Goal: Task Accomplishment & Management: Complete application form

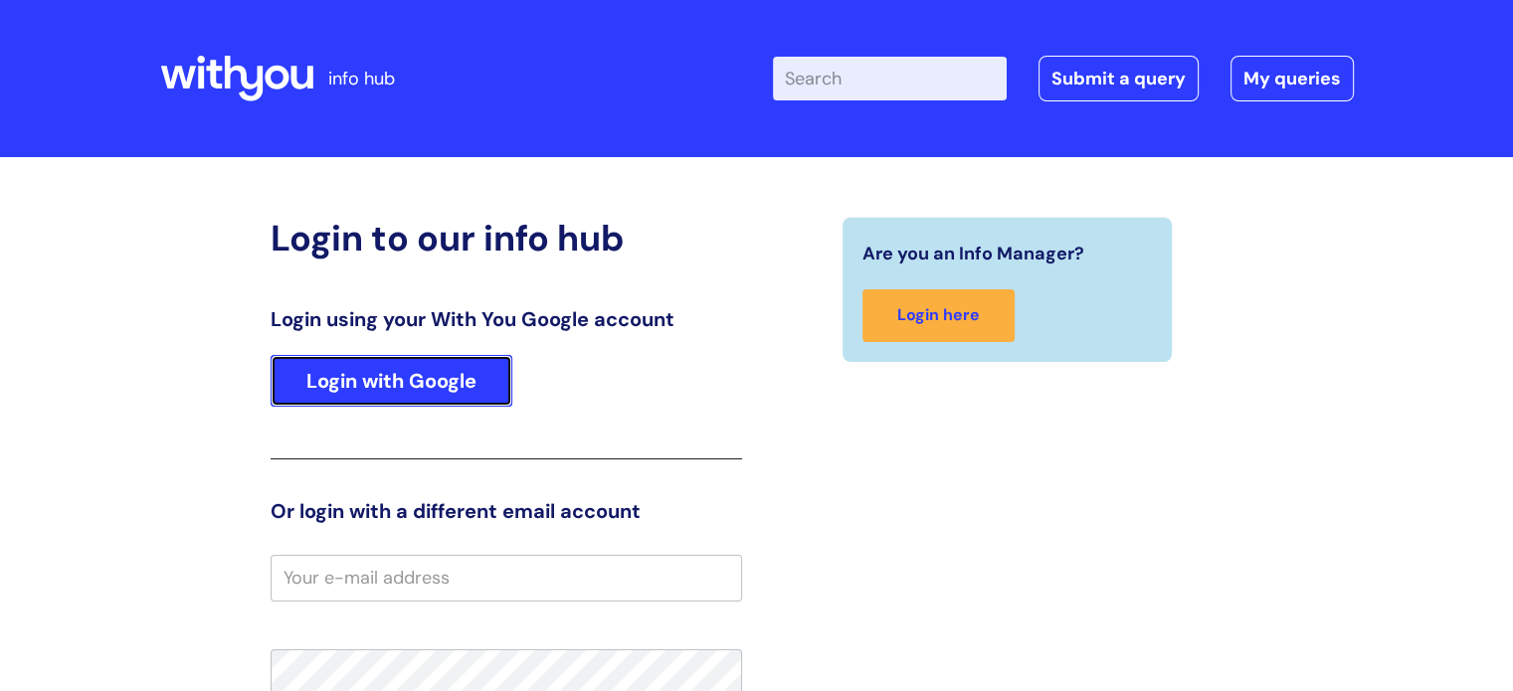
drag, startPoint x: 439, startPoint y: 373, endPoint x: 452, endPoint y: 380, distance: 14.7
click at [439, 373] on link "Login with Google" at bounding box center [392, 381] width 242 height 52
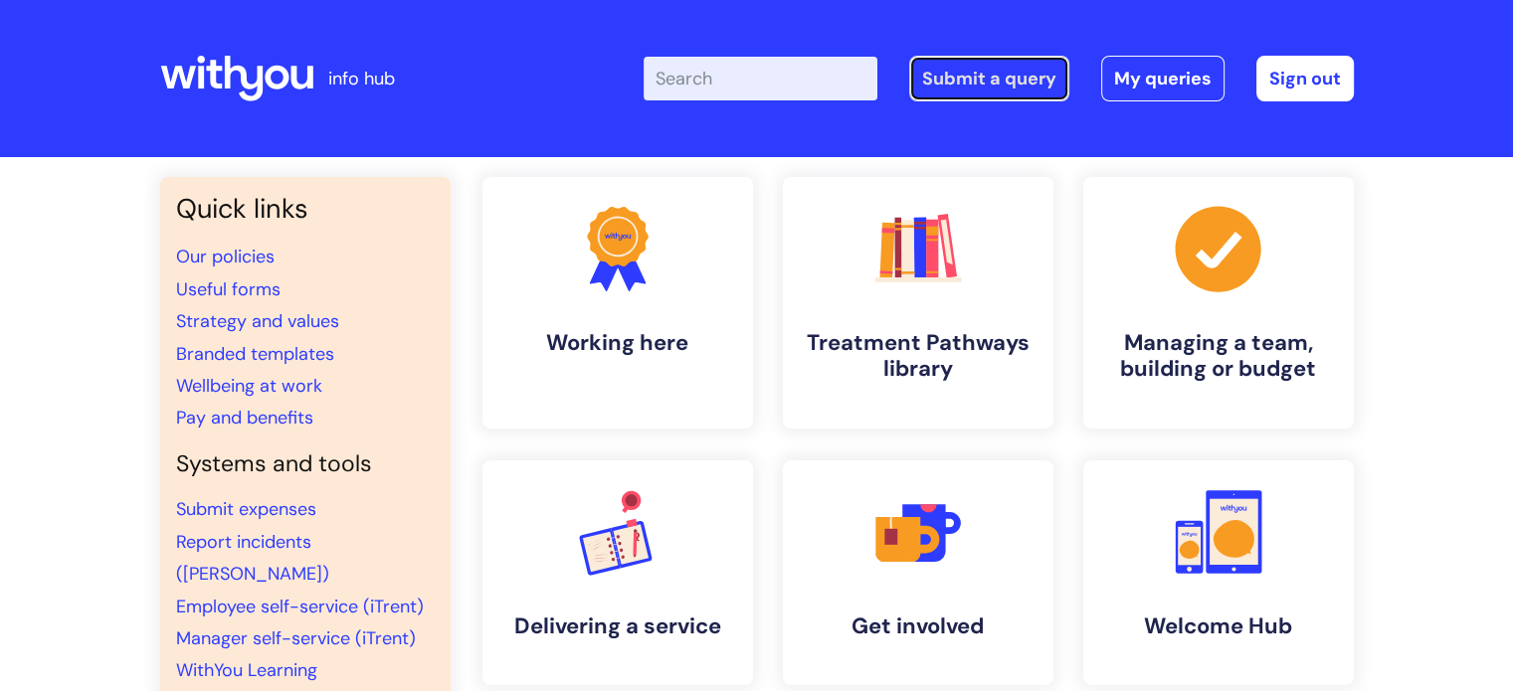
click at [990, 73] on link "Submit a query" at bounding box center [989, 79] width 160 height 46
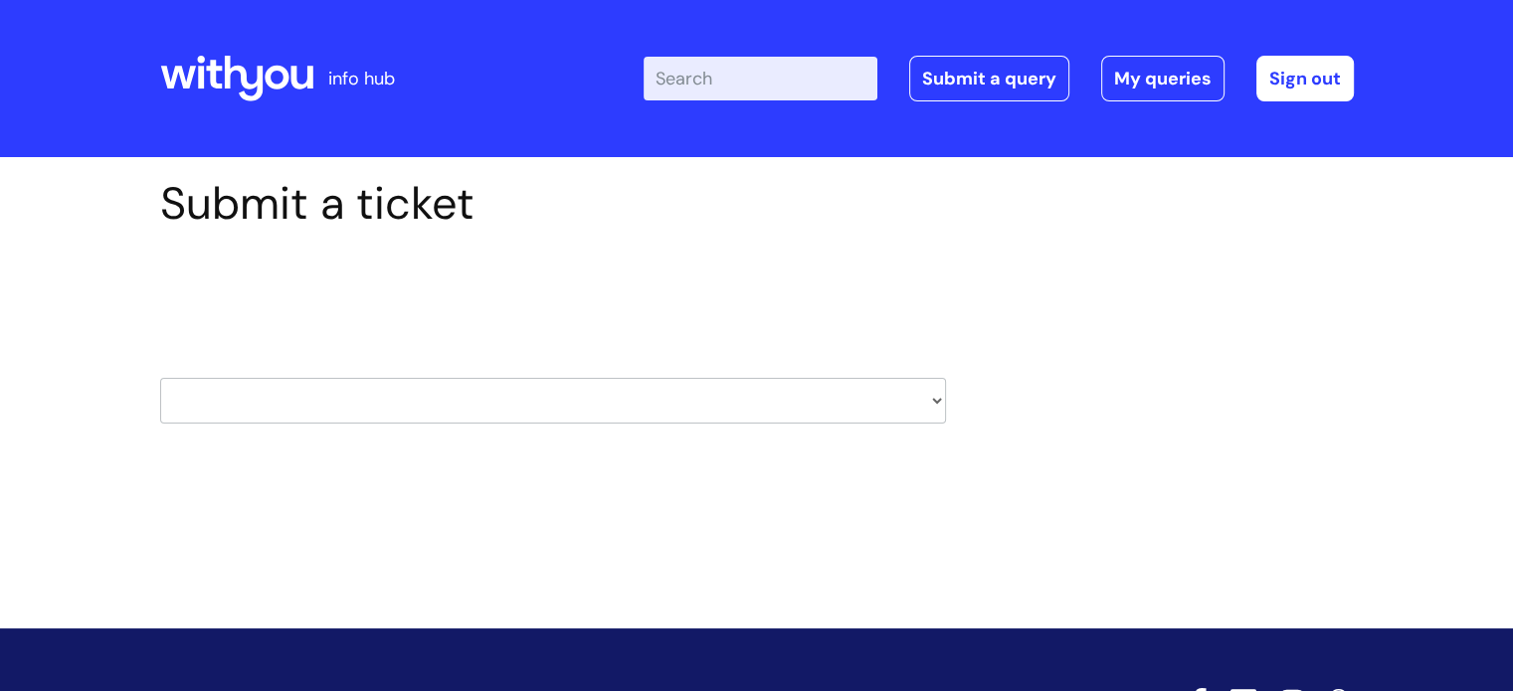
click at [931, 401] on select "HR / People IT and Support Clinical Drug Alerts Finance Accounts Data Support T…" at bounding box center [553, 401] width 786 height 46
select select "hr_/_people"
click at [160, 378] on select "HR / People IT and Support Clinical Drug Alerts Finance Accounts Data Support T…" at bounding box center [553, 401] width 786 height 46
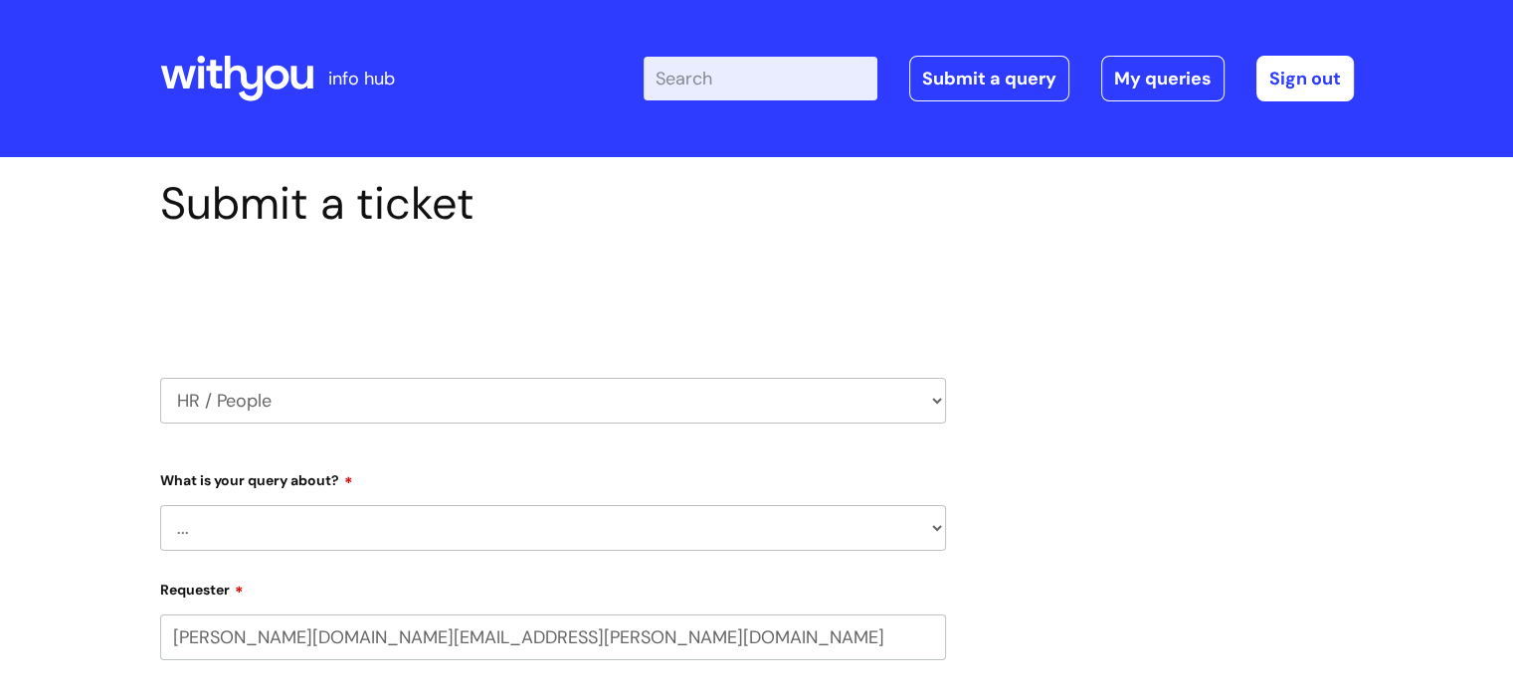
select select "80004418200"
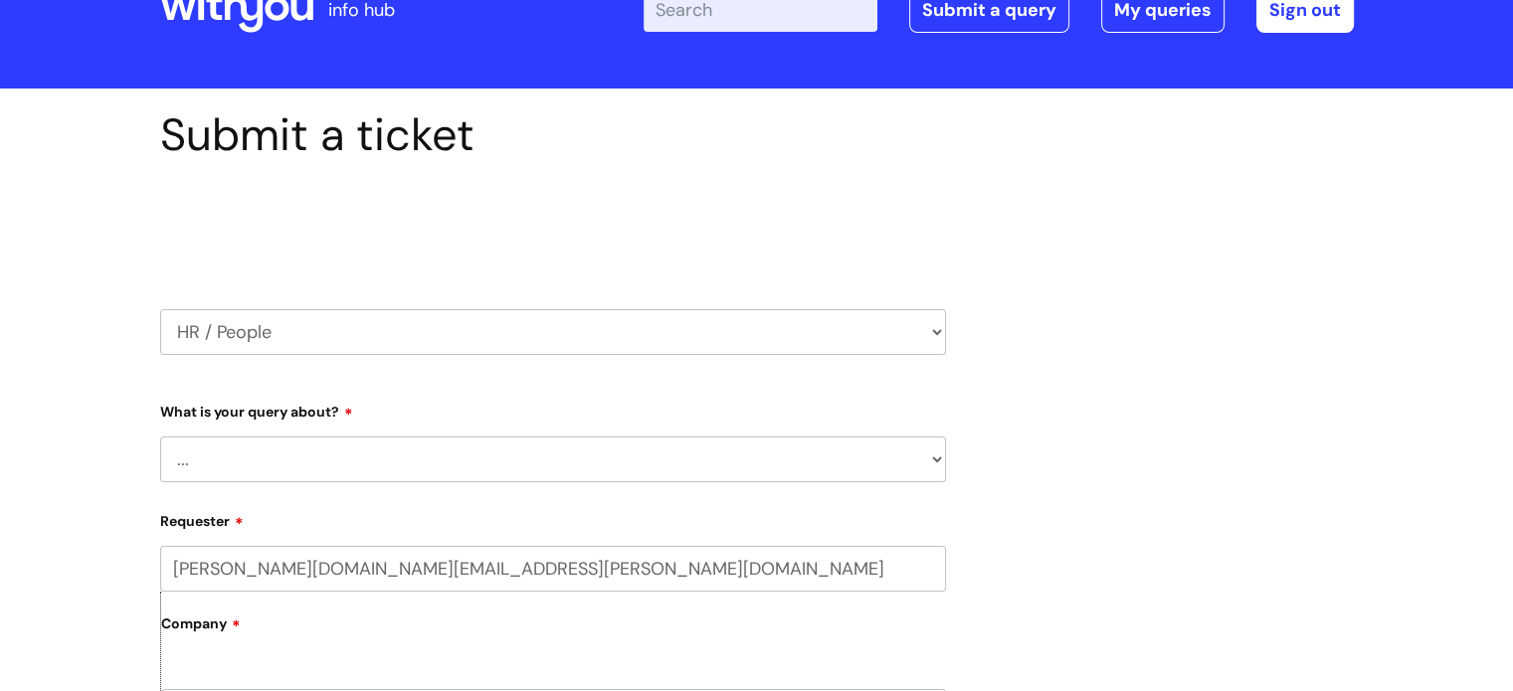
scroll to position [99, 0]
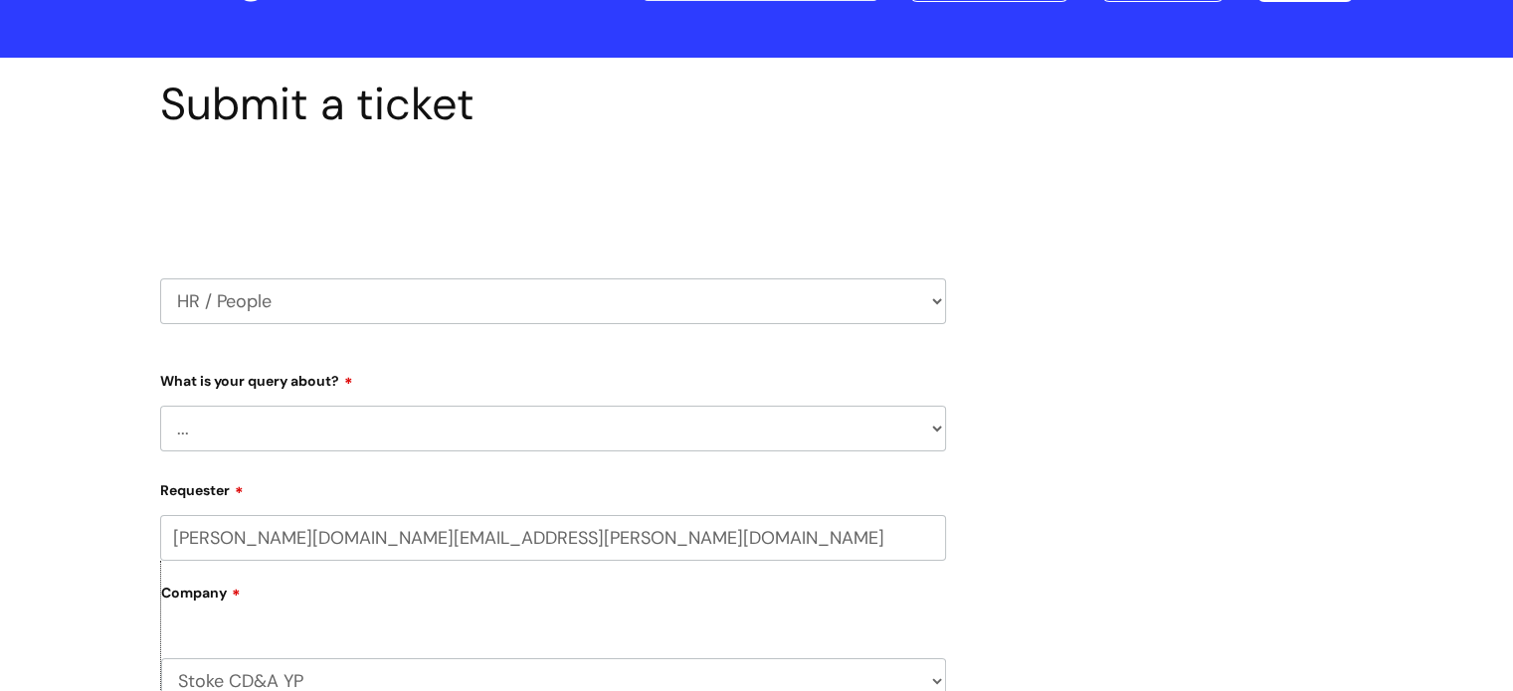
click at [939, 430] on select "... Absence Query Holiday Query Employee change request General HR Query iTrent…" at bounding box center [553, 429] width 786 height 46
select select "General HR Query"
click at [160, 406] on select "... Absence Query Holiday Query Employee change request General HR Query iTrent…" at bounding box center [553, 429] width 786 height 46
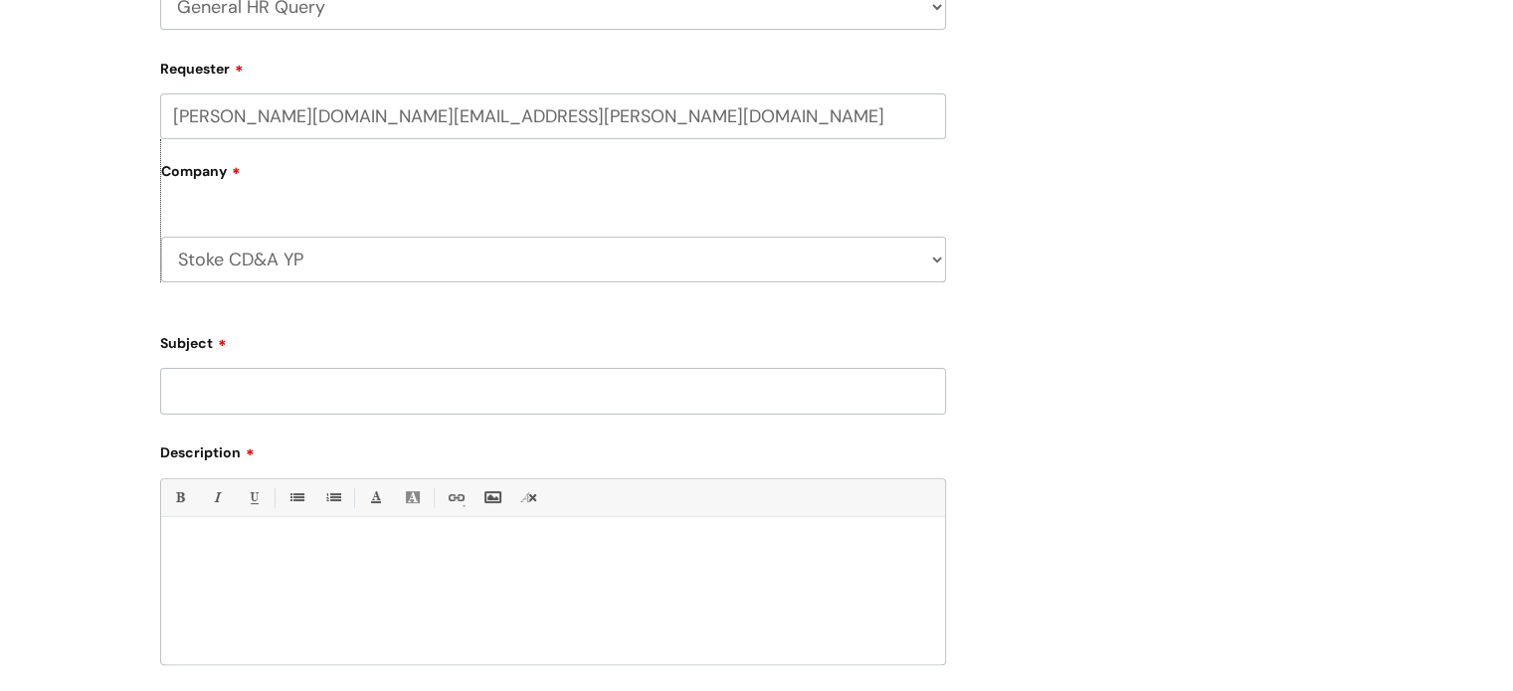
scroll to position [597, 0]
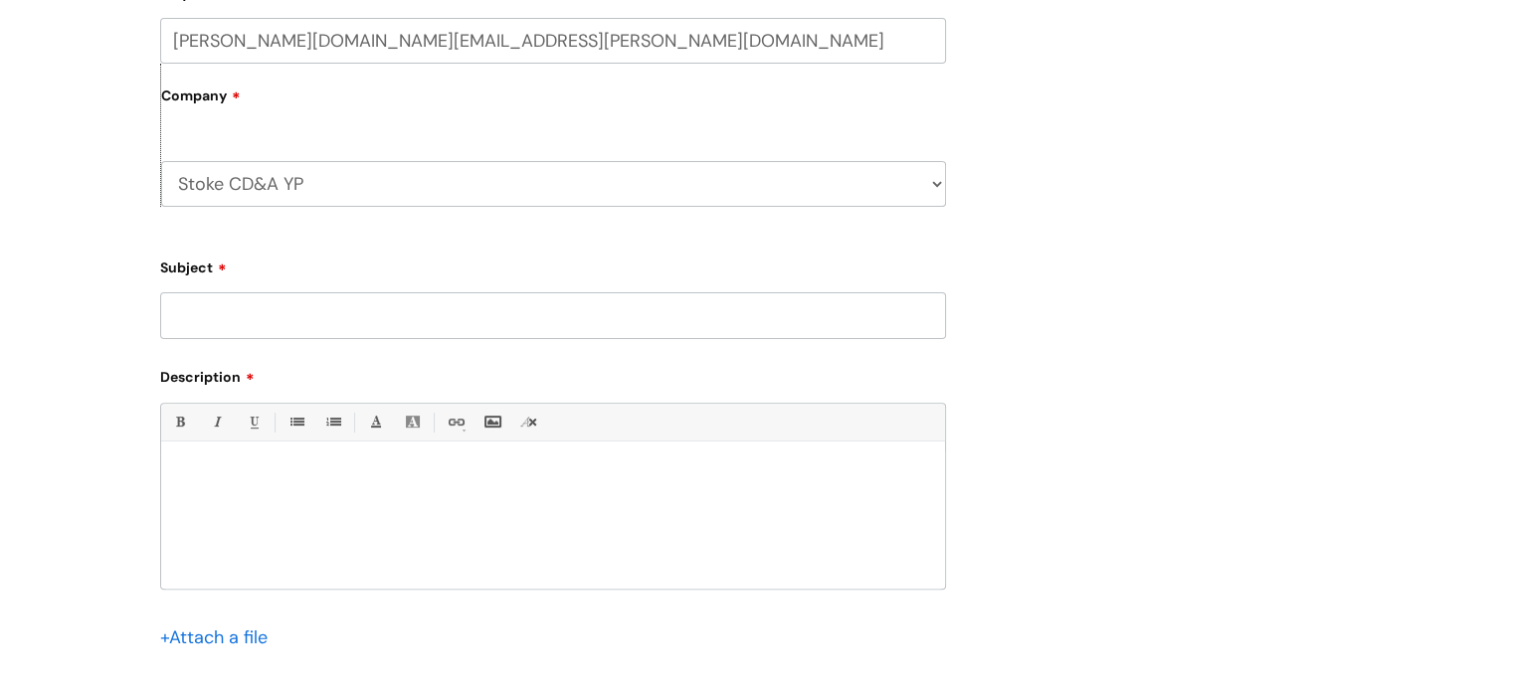
click at [618, 317] on input "Subject" at bounding box center [553, 315] width 786 height 46
type input "Probation extension end"
click at [298, 468] on p at bounding box center [553, 475] width 754 height 18
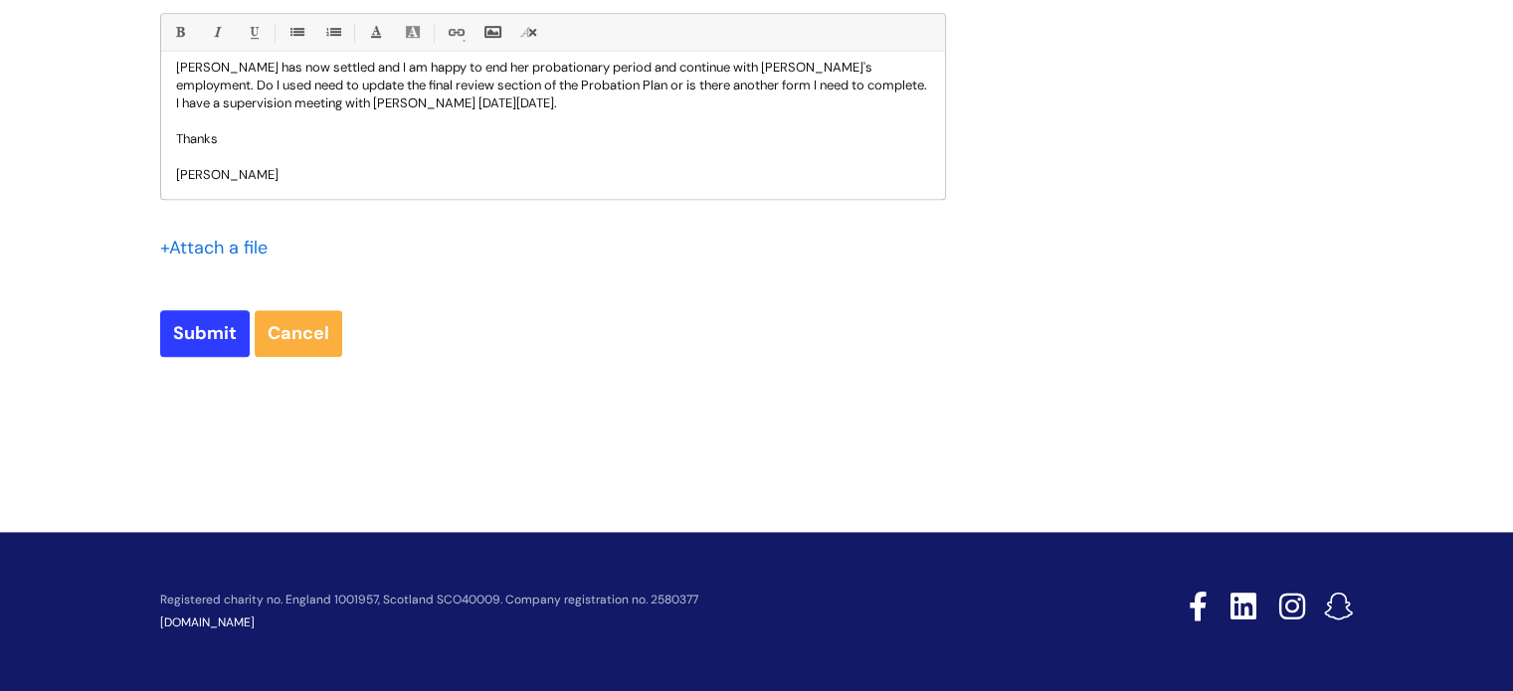
scroll to position [788, 0]
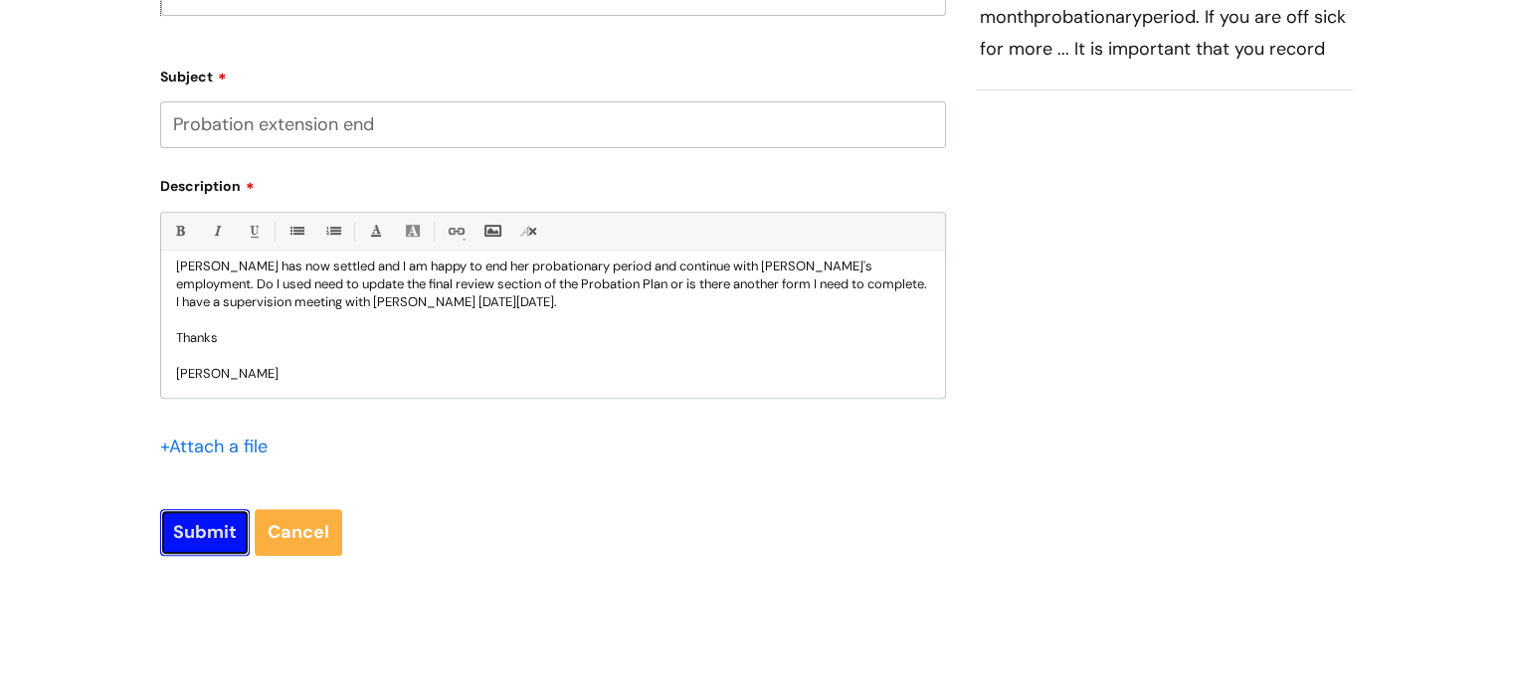
click at [179, 528] on input "Submit" at bounding box center [205, 532] width 90 height 46
type input "Please Wait..."
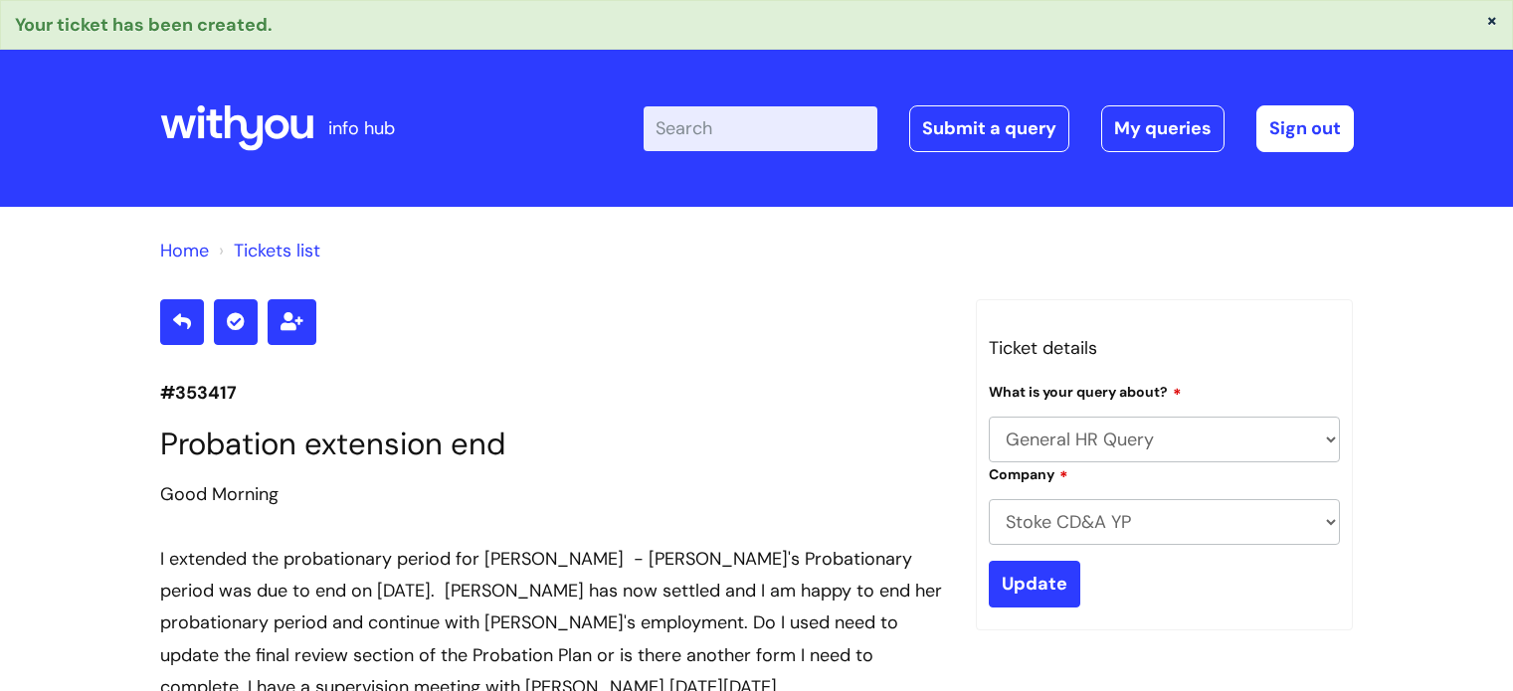
select select "General HR Query"
